Goal: Task Accomplishment & Management: Manage account settings

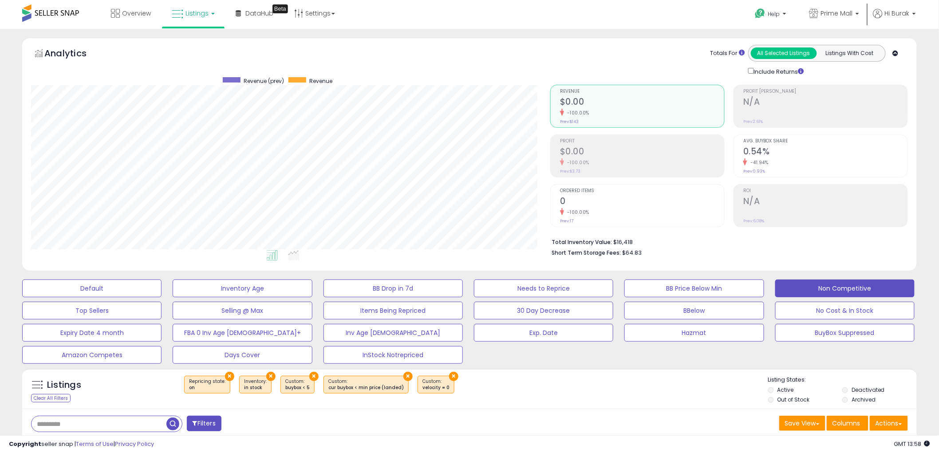
scroll to position [164, 0]
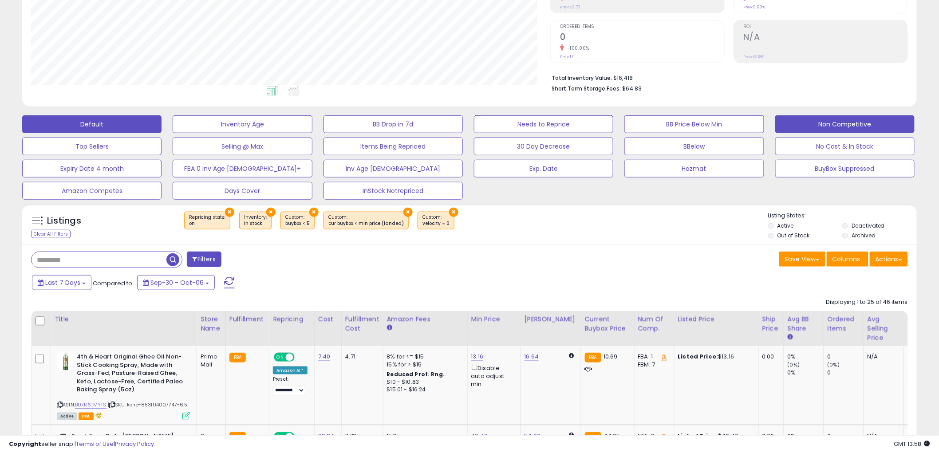
click at [99, 120] on button "Default" at bounding box center [91, 124] width 139 height 18
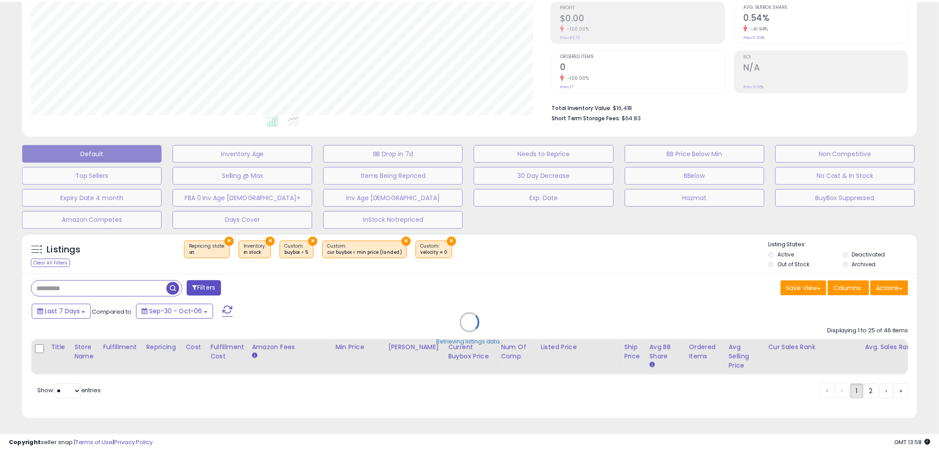
scroll to position [182, 524]
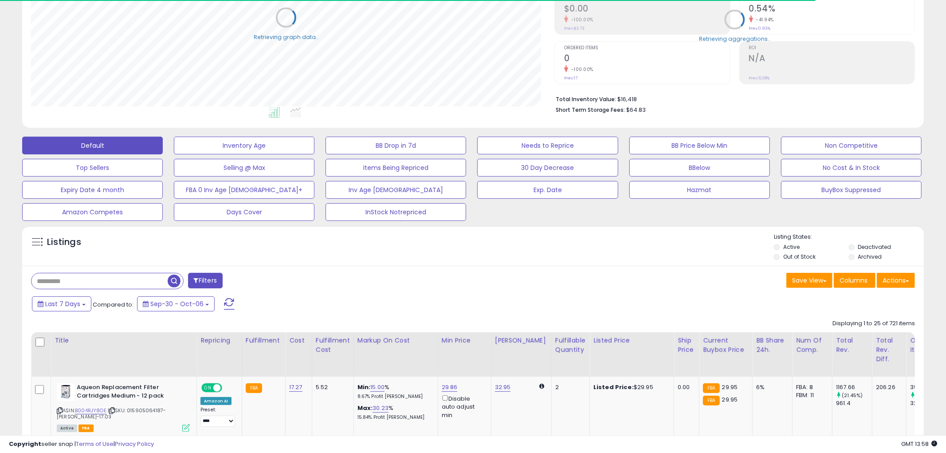
click at [96, 275] on input "text" at bounding box center [100, 281] width 136 height 16
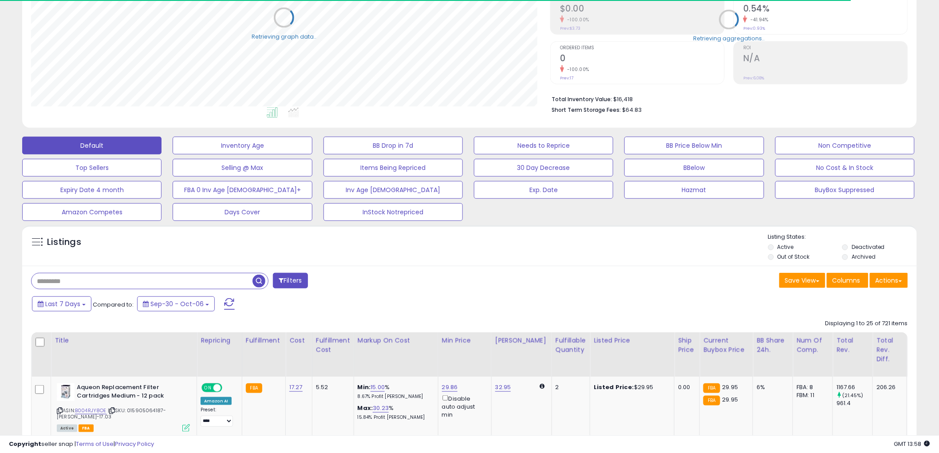
scroll to position [443519, 443181]
paste input "**********"
type input "**********"
click at [260, 281] on span "button" at bounding box center [258, 281] width 13 height 13
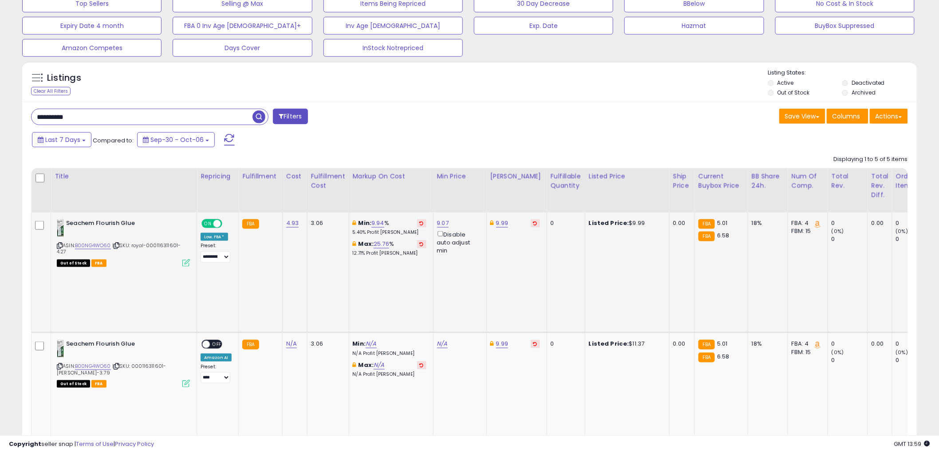
scroll to position [441, 0]
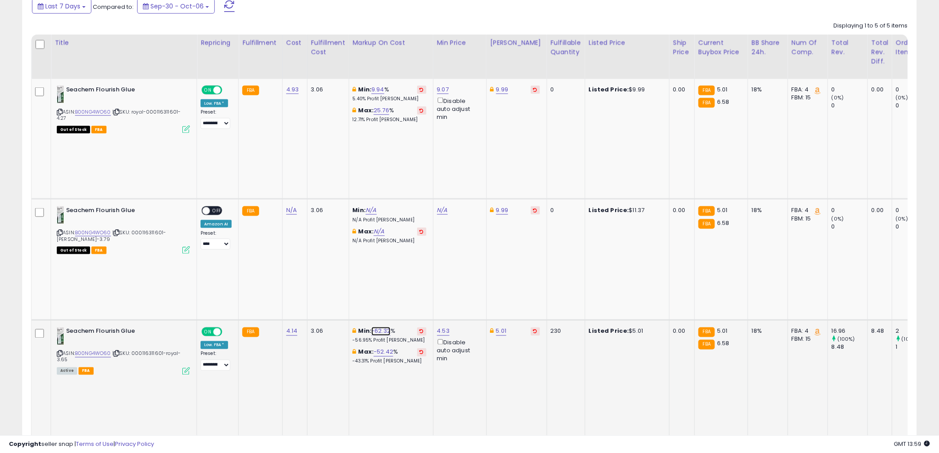
click at [376, 327] on link "-62.32" at bounding box center [380, 331] width 19 height 9
drag, startPoint x: 323, startPoint y: 178, endPoint x: 303, endPoint y: 177, distance: 20.4
type input "*"
click at [406, 177] on icon "submit" at bounding box center [403, 176] width 5 height 5
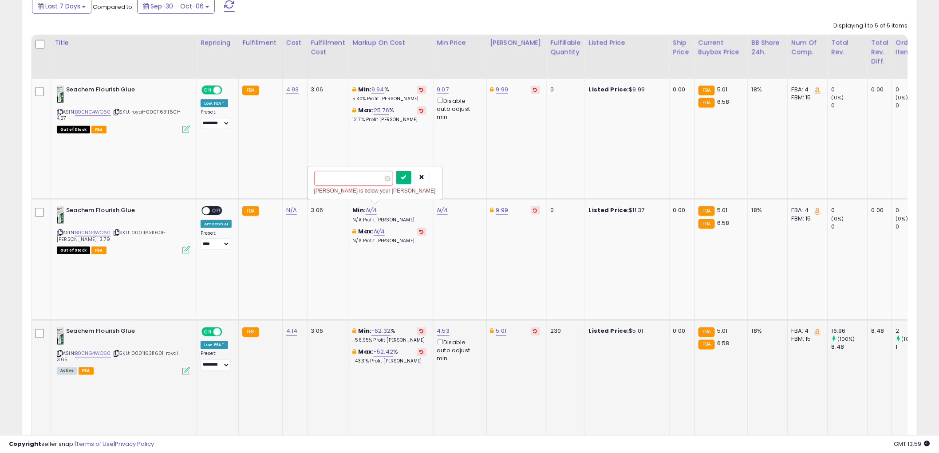
click at [406, 177] on icon "submit" at bounding box center [403, 176] width 5 height 5
click at [425, 177] on icon "button" at bounding box center [421, 176] width 5 height 5
click at [444, 327] on link "4.53" at bounding box center [443, 331] width 13 height 9
drag, startPoint x: 409, startPoint y: 178, endPoint x: 351, endPoint y: 178, distance: 58.1
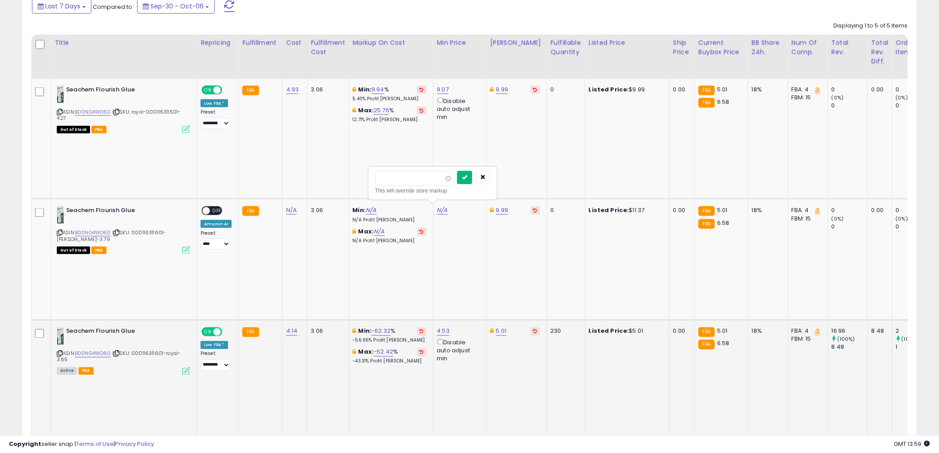
type input "*"
click at [467, 178] on icon "submit" at bounding box center [464, 176] width 5 height 5
click at [490, 176] on button "button" at bounding box center [482, 177] width 15 height 13
click at [492, 327] on div "5.01" at bounding box center [515, 331] width 50 height 8
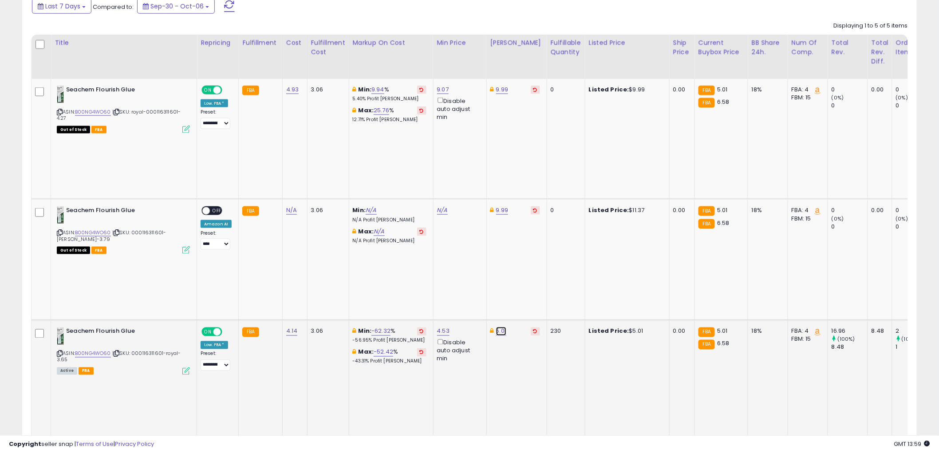
click at [498, 327] on link "5.01" at bounding box center [501, 331] width 11 height 9
drag, startPoint x: 432, startPoint y: 177, endPoint x: 422, endPoint y: 178, distance: 10.2
type input "****"
click at [531, 177] on button "submit" at bounding box center [523, 177] width 15 height 13
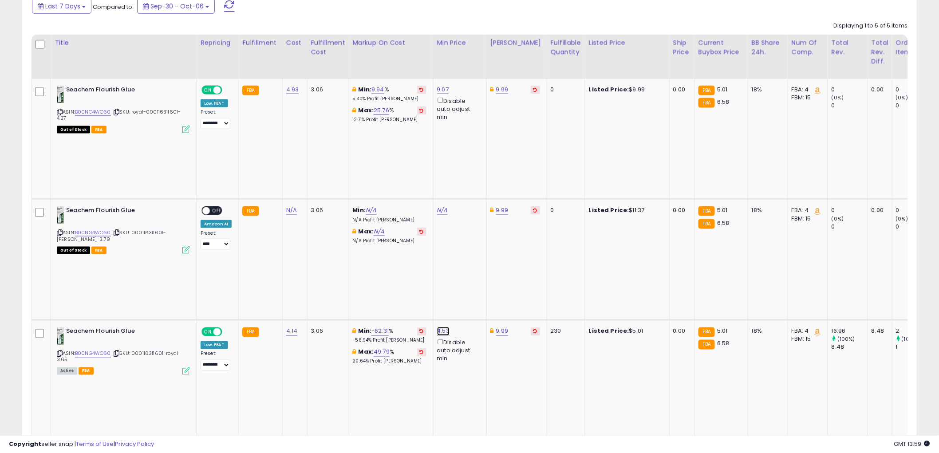
click at [442, 327] on link "4.53" at bounding box center [443, 331] width 13 height 9
drag, startPoint x: 387, startPoint y: 178, endPoint x: 370, endPoint y: 178, distance: 17.3
click at [370, 178] on div "**** This will override store markup" at bounding box center [433, 183] width 128 height 32
type input "*"
click at [467, 180] on icon "submit" at bounding box center [464, 176] width 5 height 5
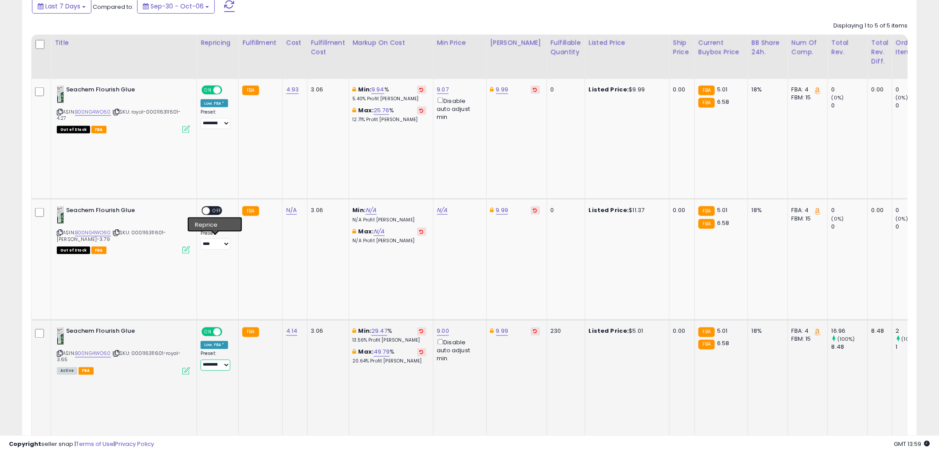
click at [219, 360] on select "**********" at bounding box center [216, 365] width 30 height 11
click at [61, 351] on icon at bounding box center [60, 353] width 6 height 5
click at [376, 327] on link "29.47" at bounding box center [379, 331] width 16 height 9
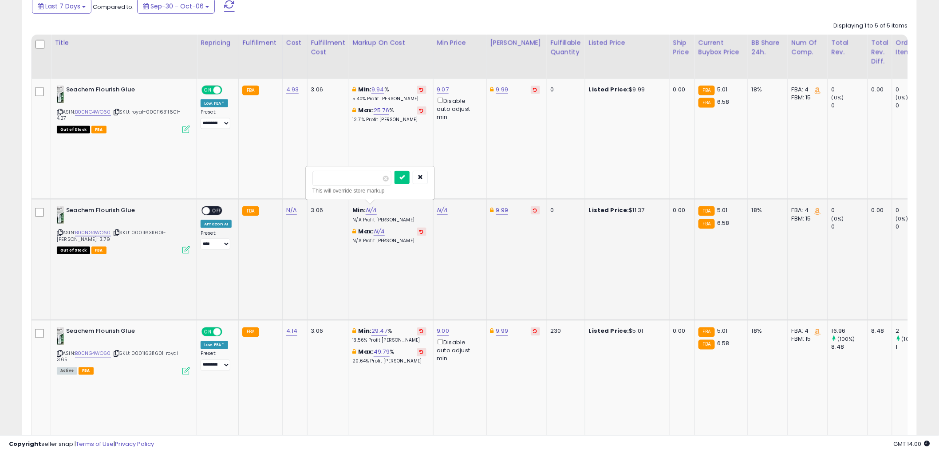
drag, startPoint x: 347, startPoint y: 177, endPoint x: 302, endPoint y: 176, distance: 45.7
type input "**"
click at [405, 179] on icon "submit" at bounding box center [401, 176] width 5 height 5
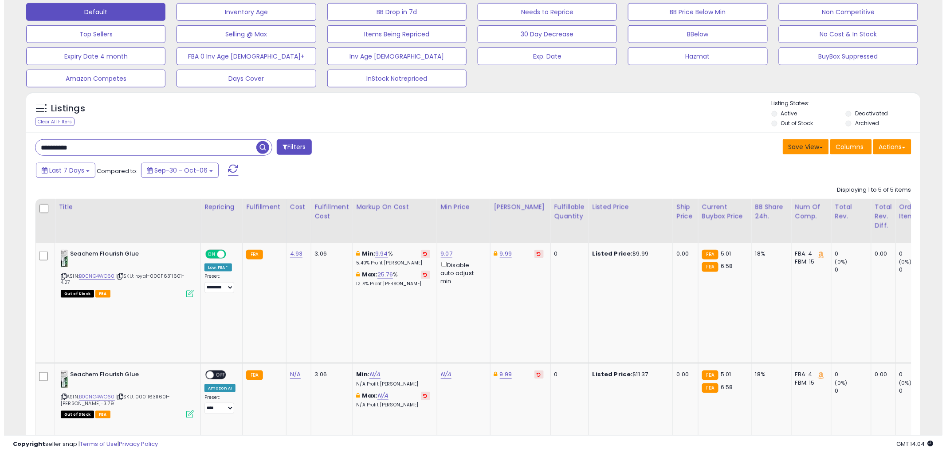
scroll to position [112, 0]
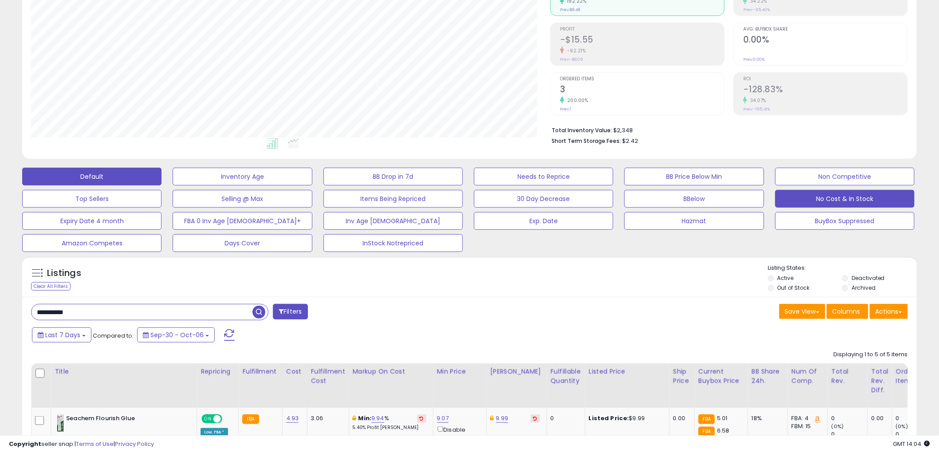
click at [837, 198] on button "No Cost & In Stock" at bounding box center [844, 199] width 139 height 18
